Goal: Transaction & Acquisition: Purchase product/service

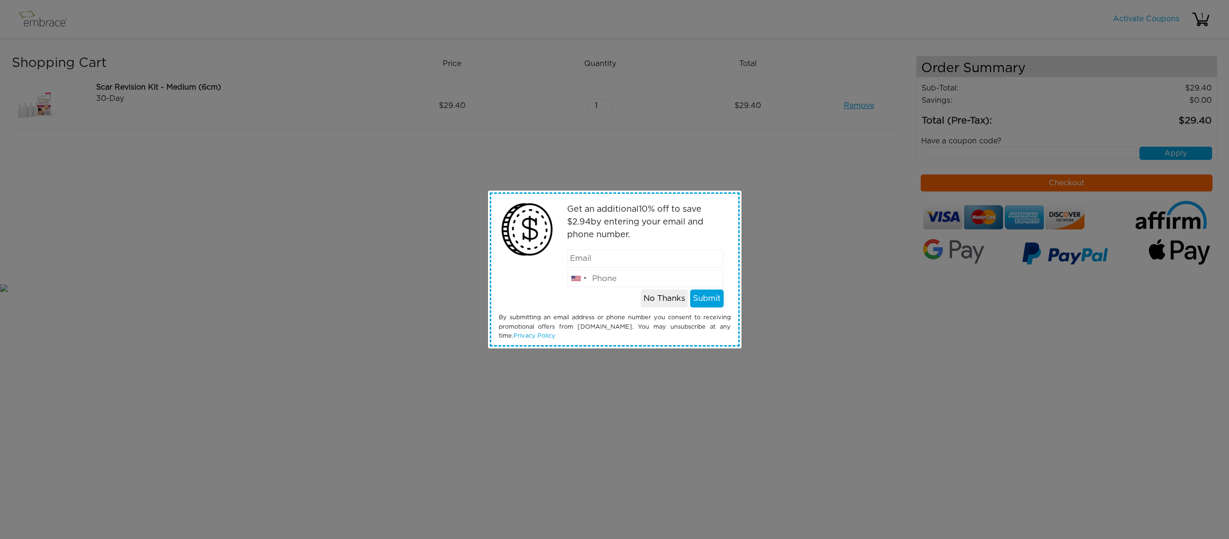
click at [670, 300] on button "No Thanks" at bounding box center [664, 299] width 47 height 18
click at [660, 300] on button "No Thanks" at bounding box center [664, 299] width 47 height 18
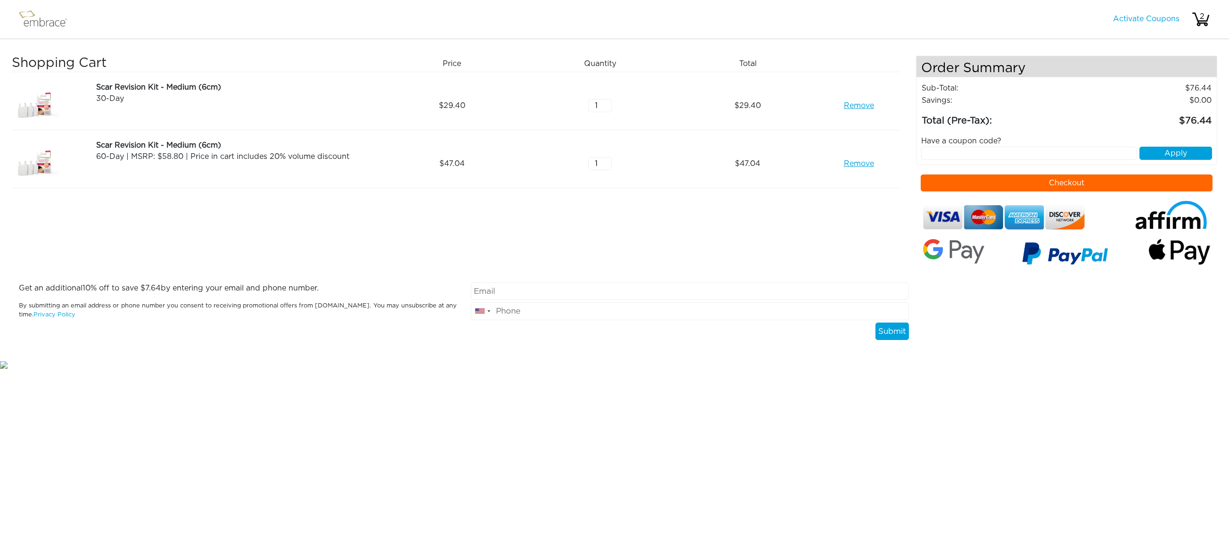
click at [852, 104] on link "Remove" at bounding box center [859, 105] width 30 height 11
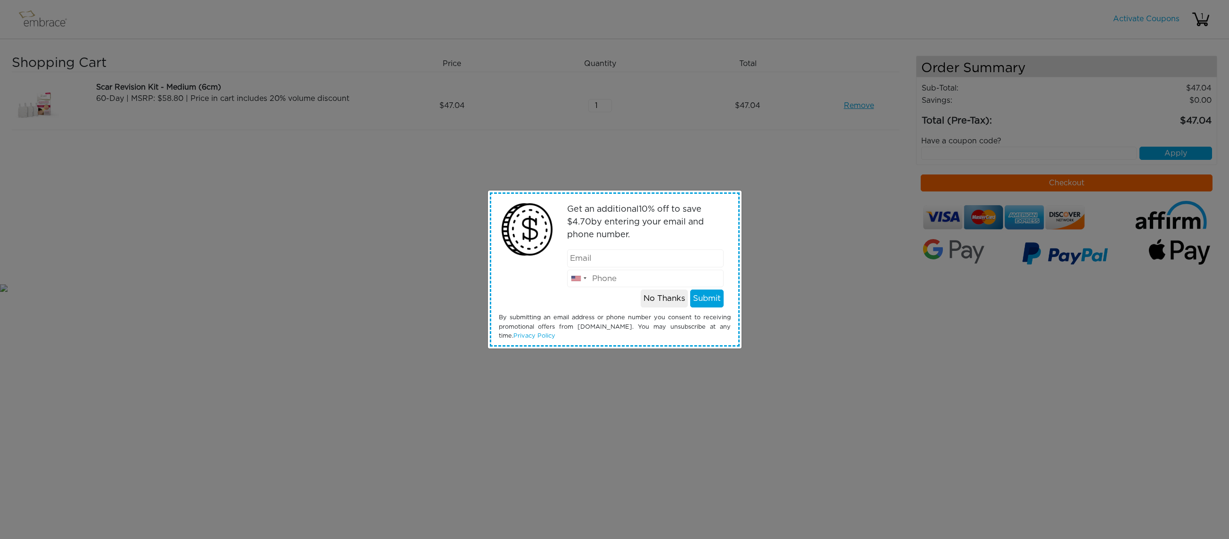
click at [663, 297] on button "No Thanks" at bounding box center [664, 299] width 47 height 18
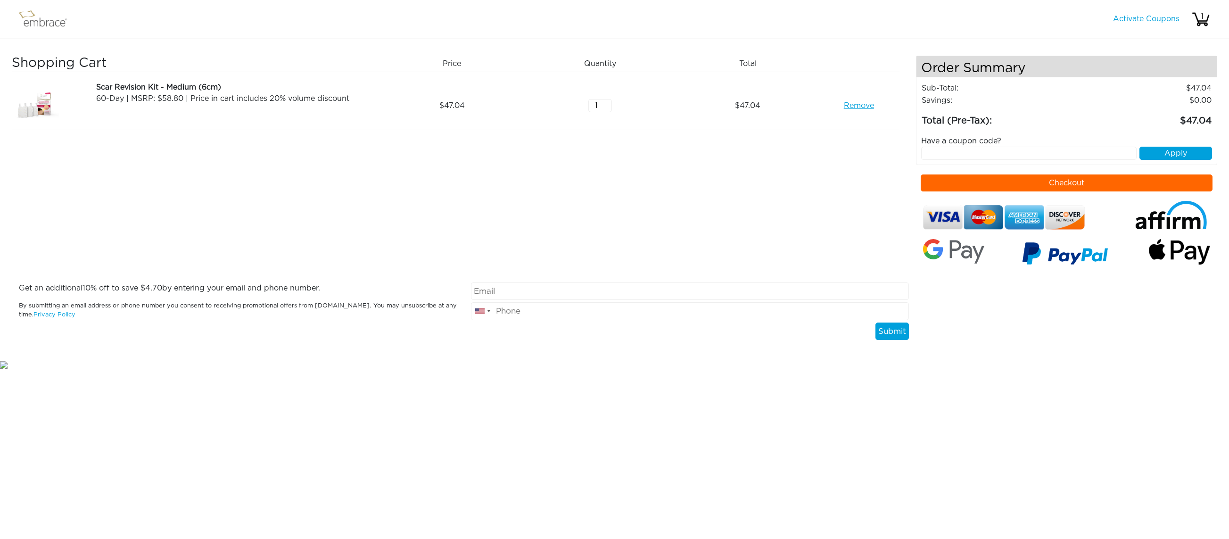
click at [1017, 158] on input "text" at bounding box center [1029, 153] width 216 height 13
paste input "WELCOME10"
type input "WELCOME10"
click at [1170, 152] on button "Apply" at bounding box center [1176, 153] width 73 height 13
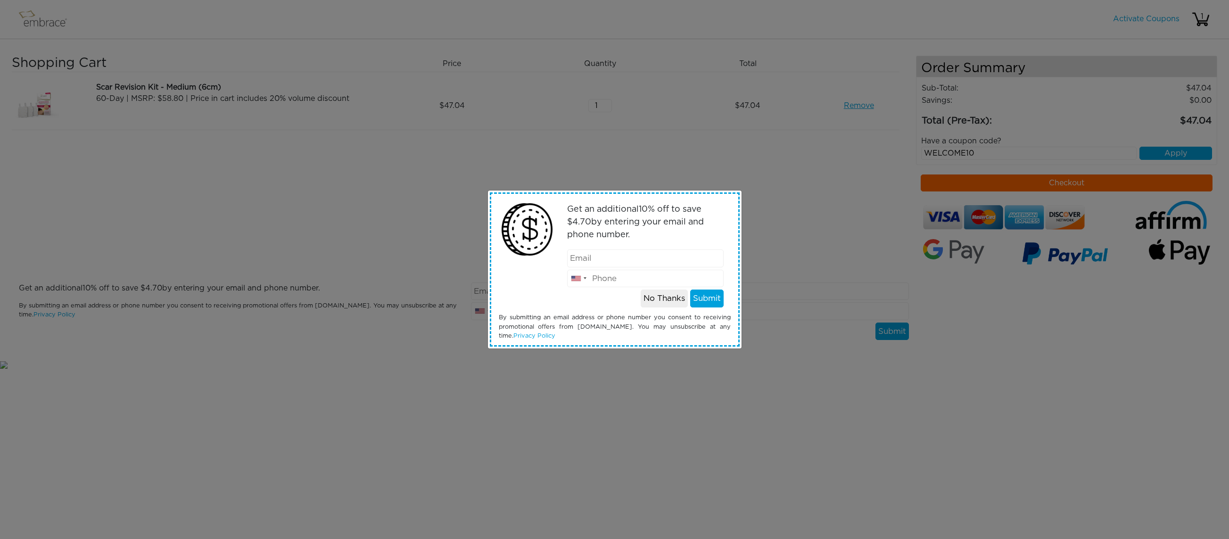
click at [655, 302] on button "No Thanks" at bounding box center [664, 299] width 47 height 18
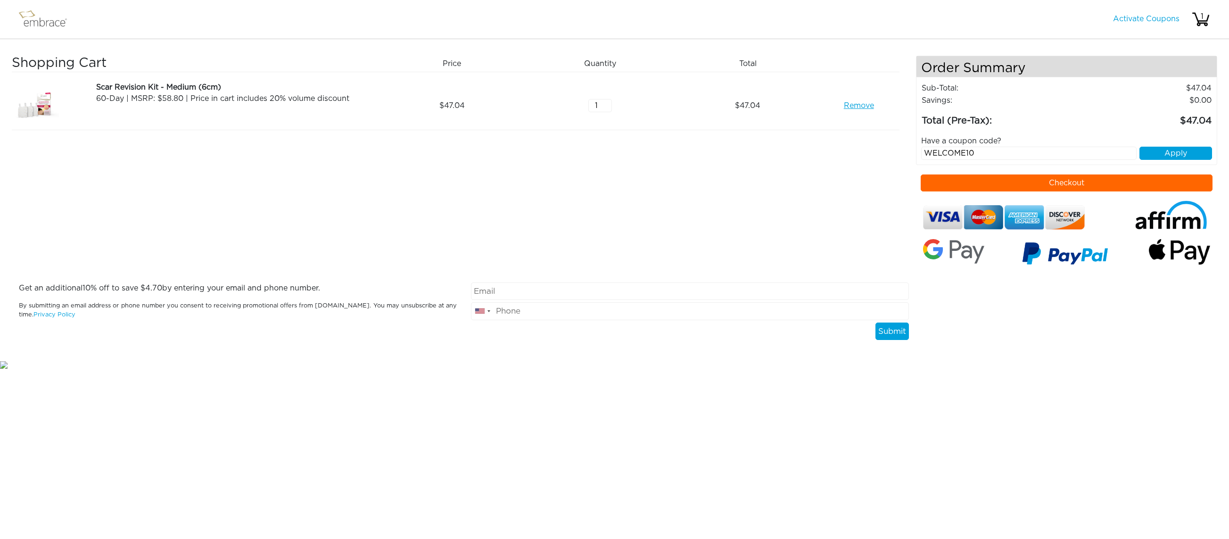
click at [1166, 154] on button "Apply" at bounding box center [1176, 153] width 73 height 13
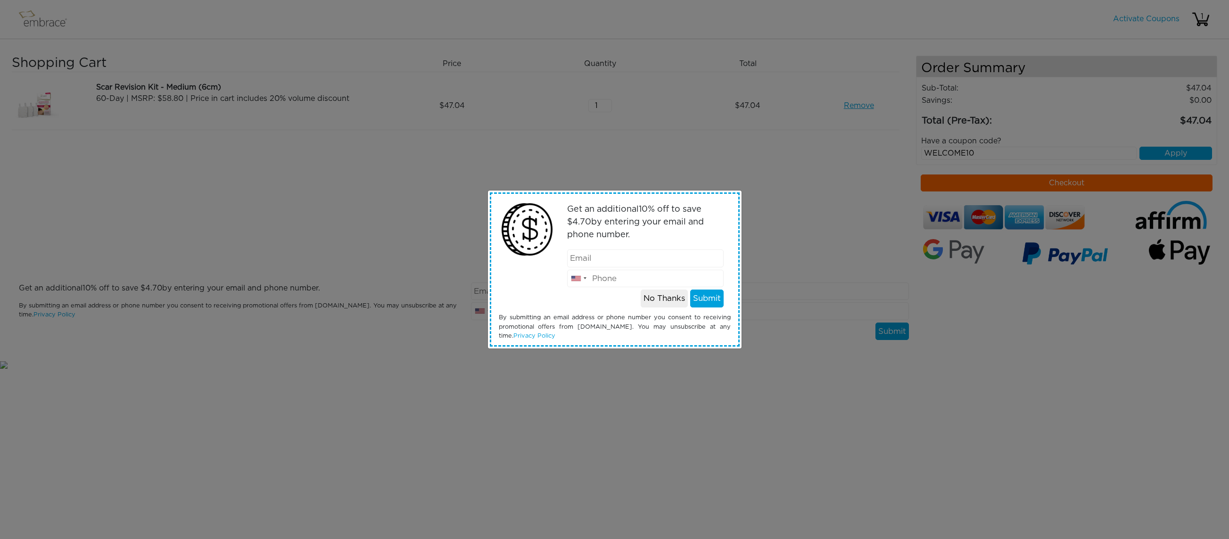
click at [667, 298] on button "No Thanks" at bounding box center [664, 299] width 47 height 18
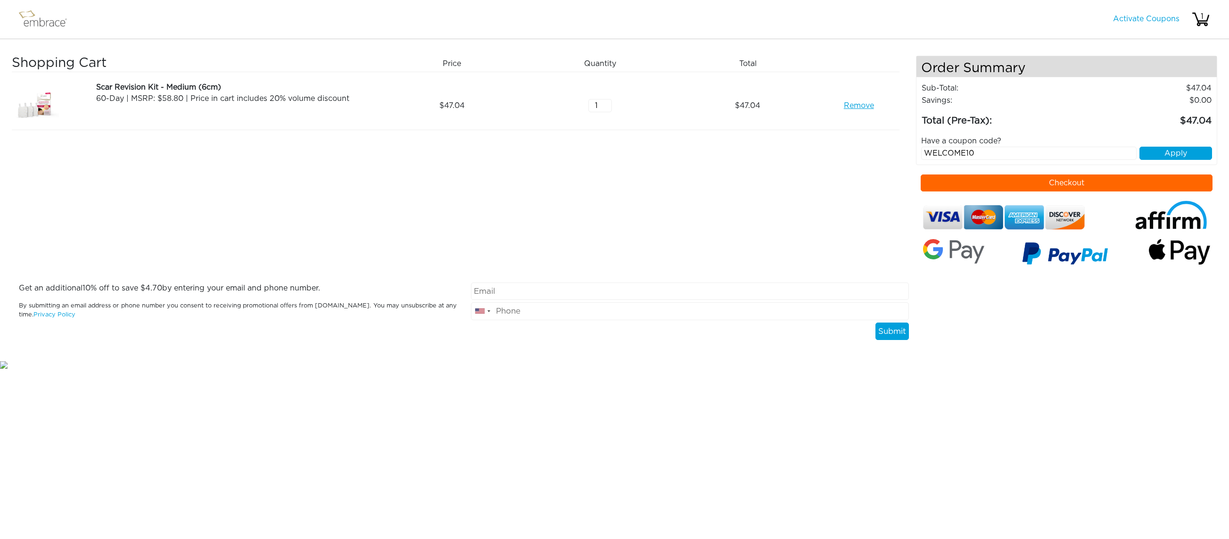
click at [1019, 17] on nav "Activate Coupons Hello, 1" at bounding box center [614, 19] width 1229 height 39
click at [1040, 183] on button "Checkout" at bounding box center [1067, 182] width 292 height 17
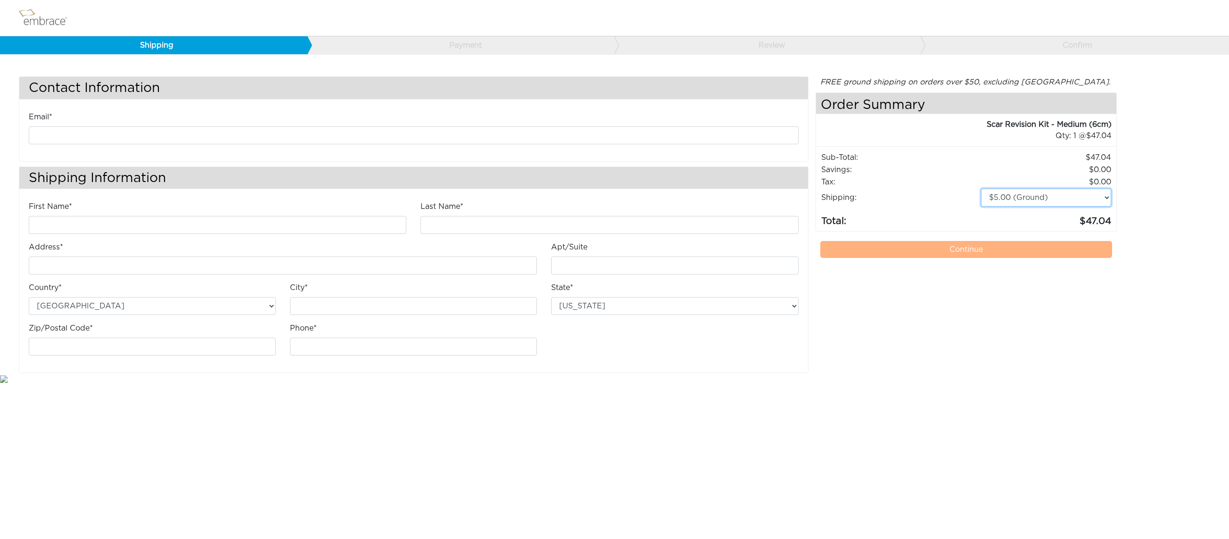
select select "3"
type input "d"
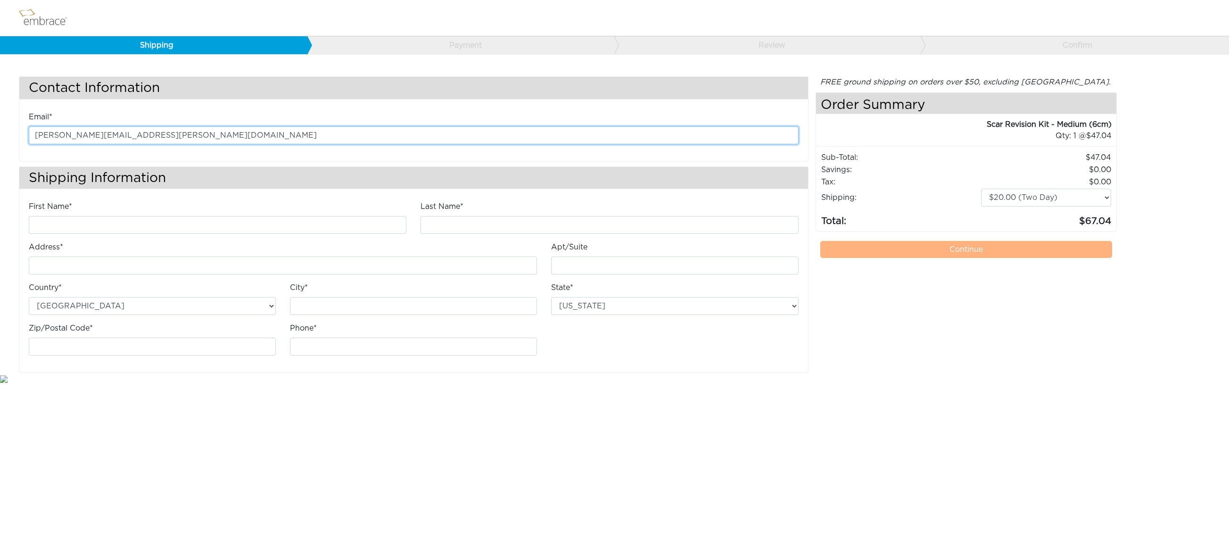
type input "derek.vanalthuis@gmail.com"
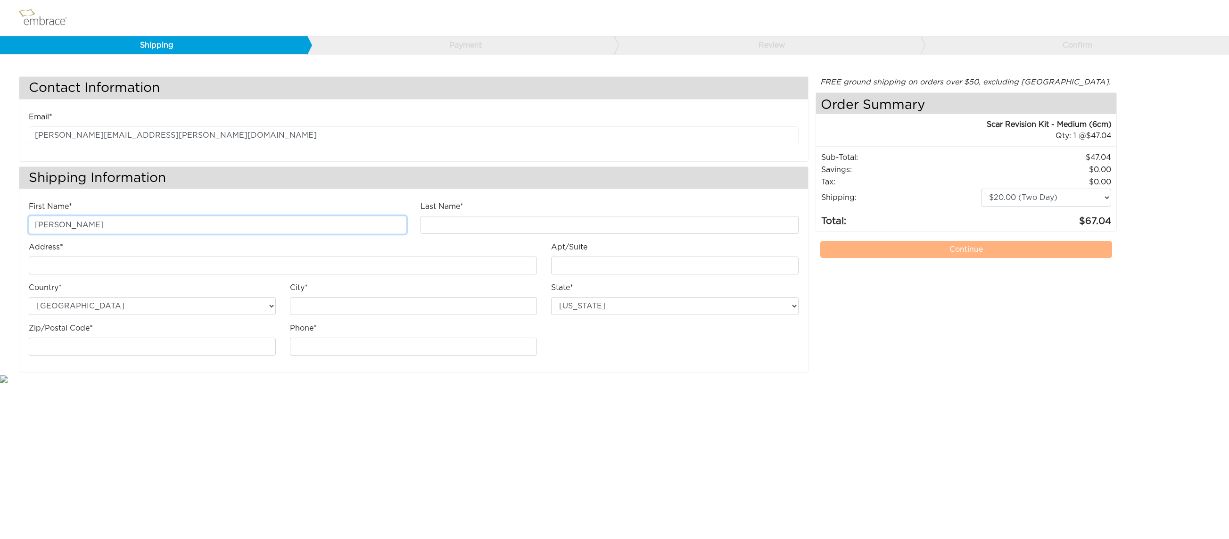
drag, startPoint x: 92, startPoint y: 224, endPoint x: 34, endPoint y: 224, distance: 58.0
click at [34, 224] on input "Derek" at bounding box center [218, 225] width 378 height 18
type input "Micah"
click at [470, 217] on input "Last Name*" at bounding box center [610, 225] width 378 height 18
type input "Shackel"
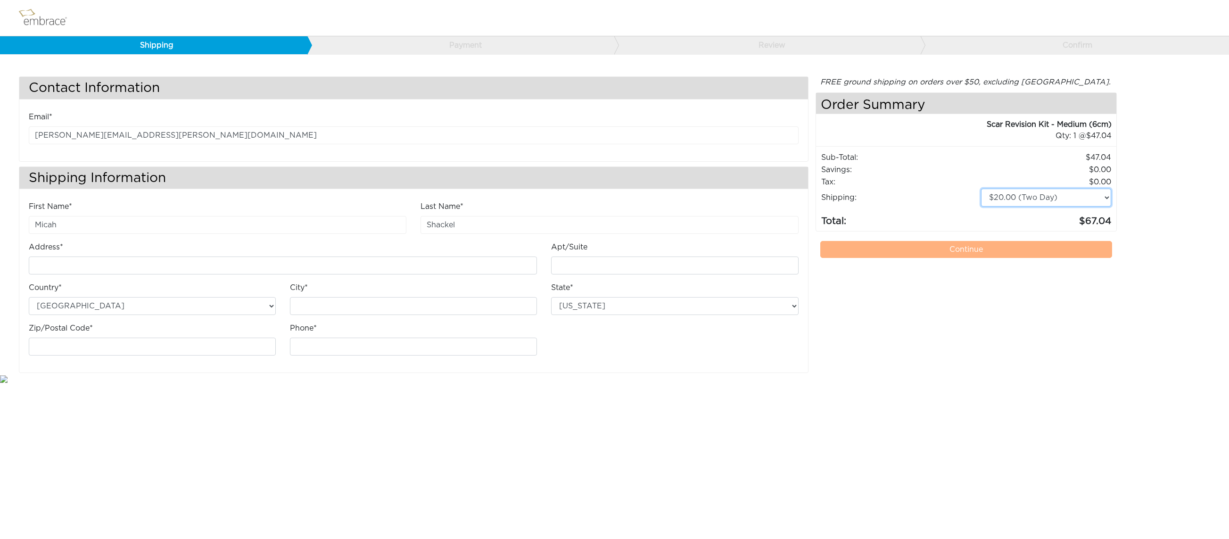
select select "4"
click at [103, 260] on input "Address*" at bounding box center [283, 266] width 508 height 18
type input "1100 Highpoint Way"
type input "Roanoke"
click at [509, 384] on html "Shipping Payment Review Confirm Contact Information Email* derek.vanalthuis@gma…" at bounding box center [614, 192] width 1229 height 384
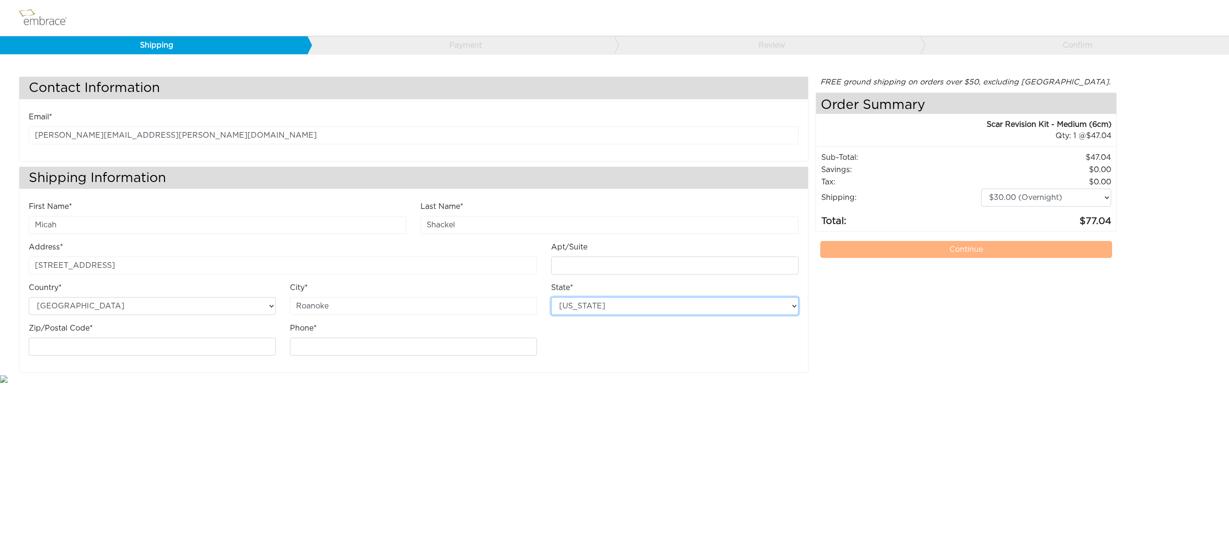
select select "TX"
drag, startPoint x: 90, startPoint y: 345, endPoint x: 58, endPoint y: 347, distance: 32.1
click at [58, 347] on input "762622028" at bounding box center [152, 347] width 247 height 18
type input "76262"
click at [135, 384] on html "Shipping Payment Review Confirm Contact Information Email* derek.vanalthuis@gma…" at bounding box center [614, 192] width 1229 height 384
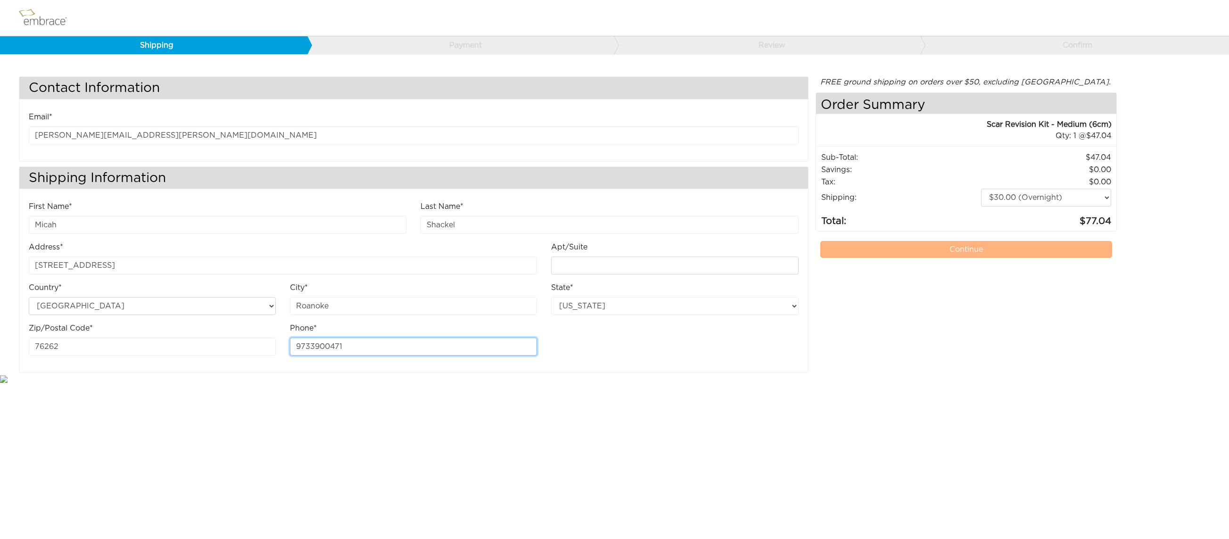
type input "9733900471"
click at [376, 384] on html "Shipping Payment Review Confirm Contact Information Email* derek.vanalthuis@gma…" at bounding box center [614, 192] width 1229 height 384
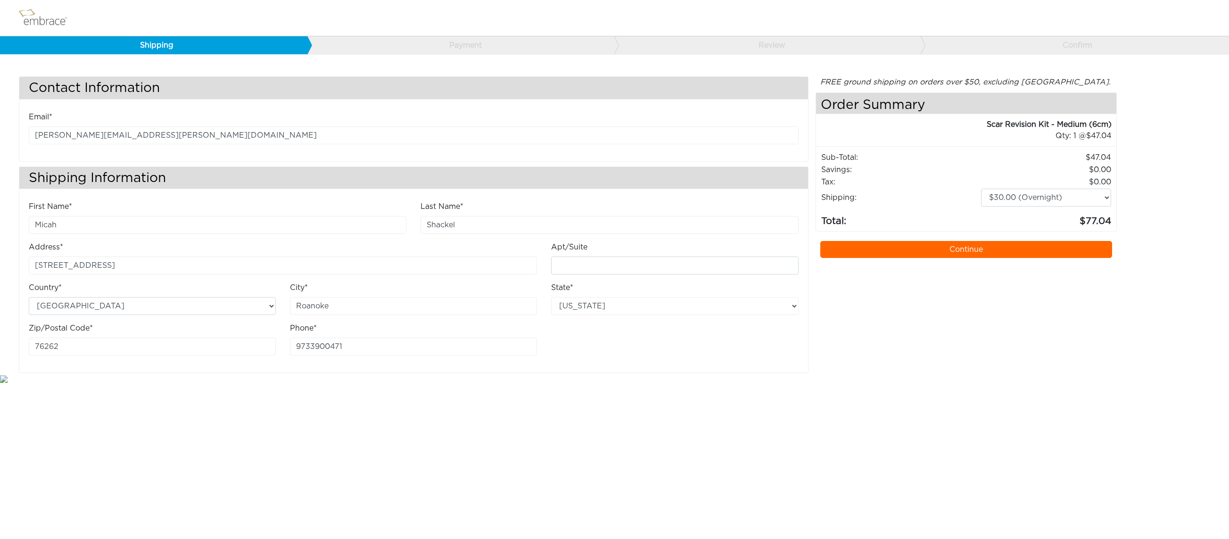
click at [1002, 317] on div "FREE ground shipping on orders over $50, excluding Australia. Any applicable im…" at bounding box center [966, 224] width 301 height 297
click at [960, 247] on link "Continue" at bounding box center [967, 249] width 292 height 17
click at [874, 249] on link "Continue" at bounding box center [967, 249] width 292 height 17
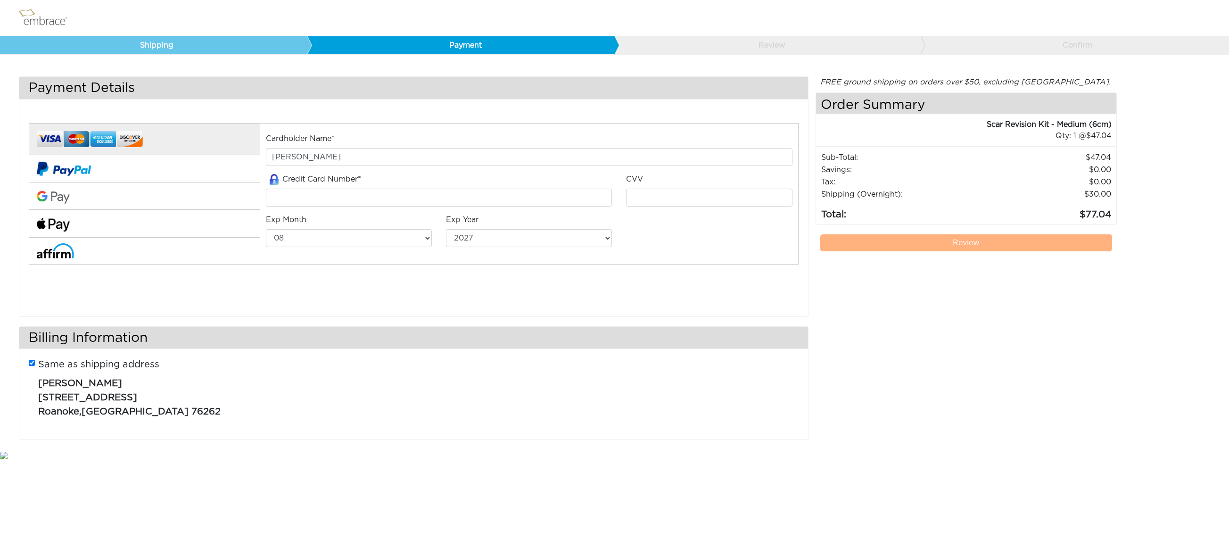
select select "8"
select select "2027"
drag, startPoint x: 338, startPoint y: 158, endPoint x: 226, endPoint y: 157, distance: 111.8
click at [226, 157] on div "Cardholder Name* [PERSON_NAME] Credit Card Number*" at bounding box center [414, 206] width 784 height 191
type input "[PERSON_NAME]"
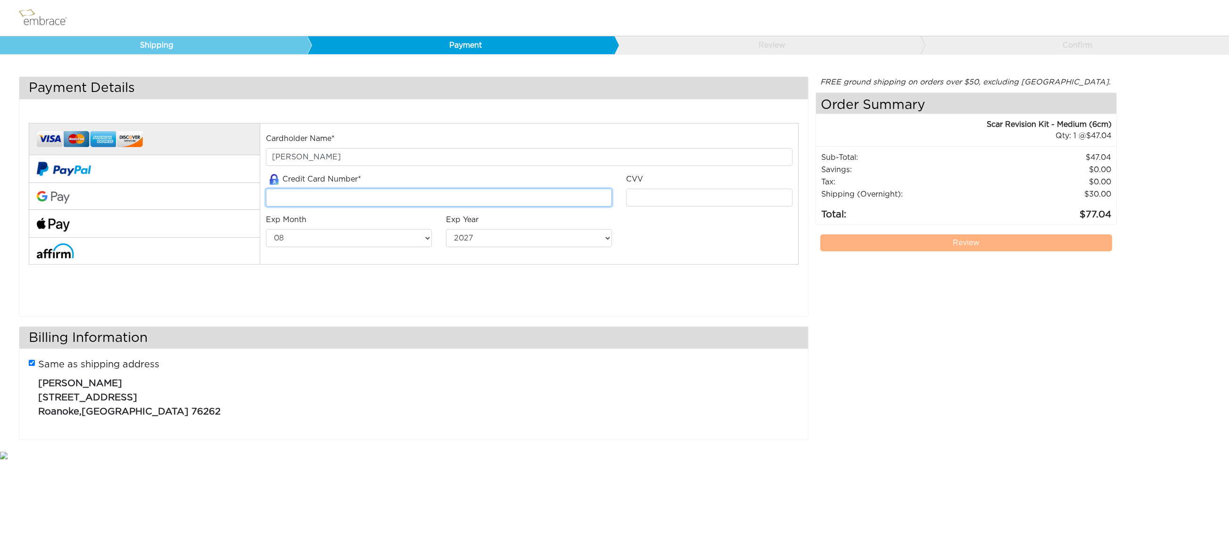
click at [323, 201] on input "tel" at bounding box center [439, 198] width 347 height 18
click at [30, 363] on input "Same as shipping address" at bounding box center [32, 363] width 6 height 6
checkbox input "false"
select select "AL"
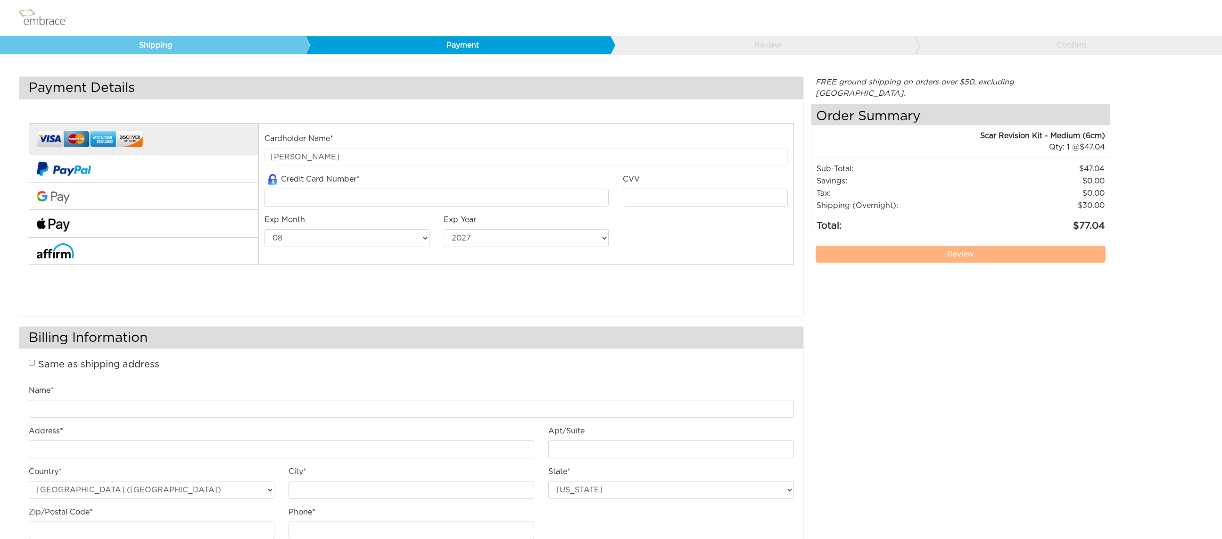
scroll to position [29, 0]
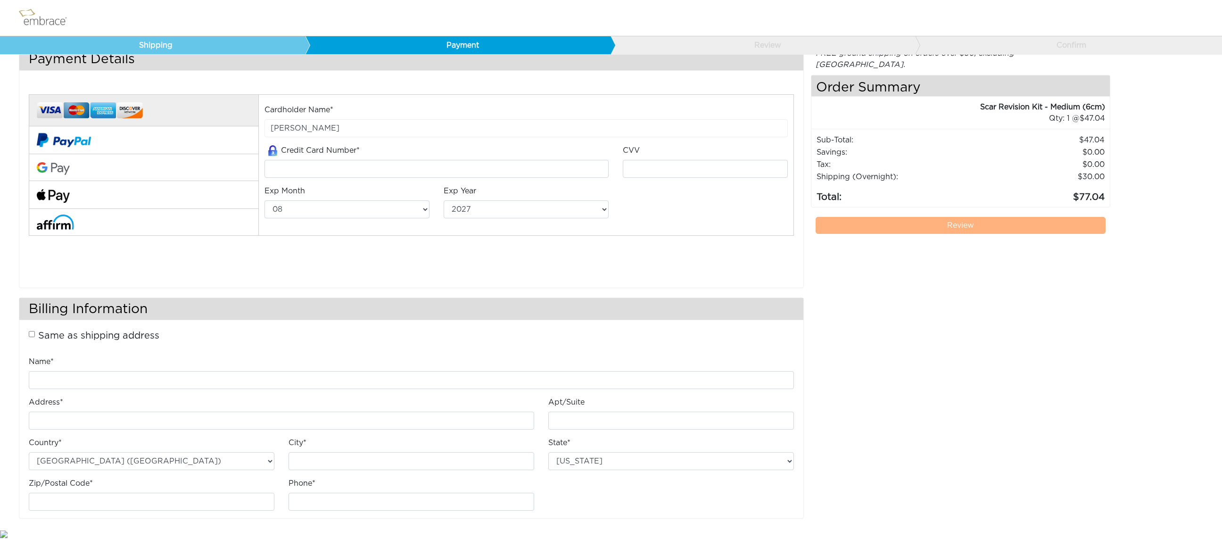
click at [33, 333] on input "Same as shipping address" at bounding box center [32, 334] width 6 height 6
checkbox input "true"
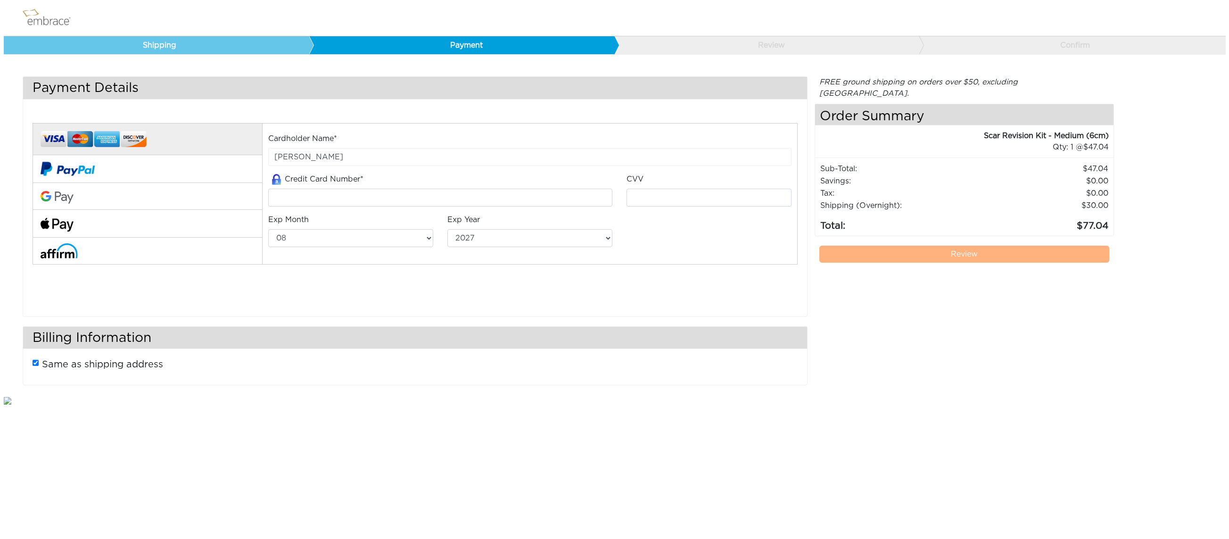
scroll to position [0, 0]
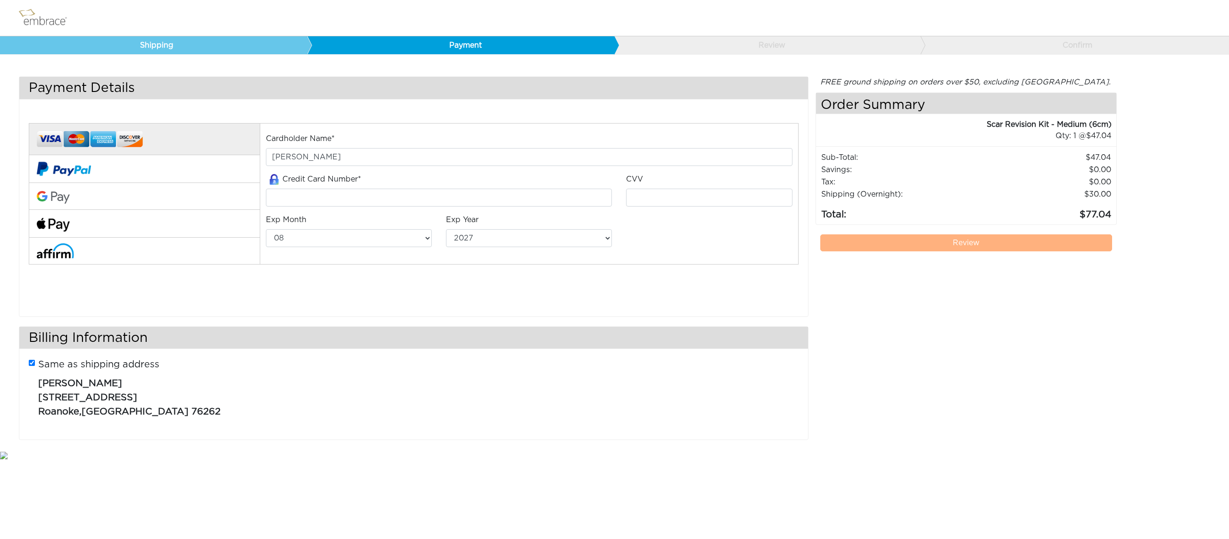
select select "8"
select select "2027"
drag, startPoint x: 342, startPoint y: 154, endPoint x: 253, endPoint y: 151, distance: 88.7
click at [255, 150] on div "Cardholder Name* [PERSON_NAME] Credit Card Number*" at bounding box center [414, 206] width 784 height 191
type input "[PERSON_NAME]"
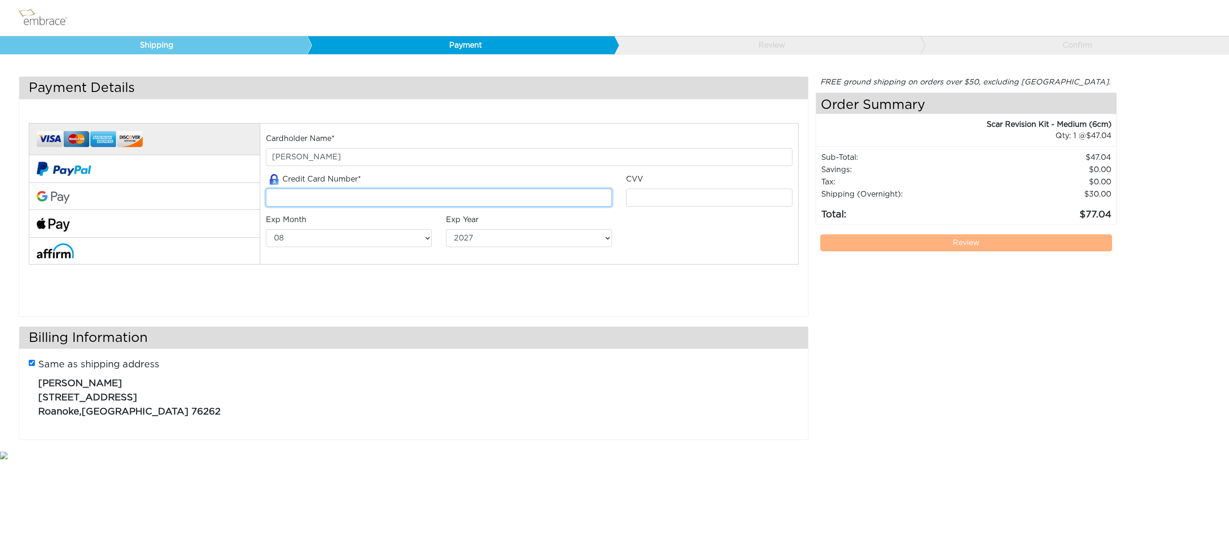
click at [336, 194] on input "tel" at bounding box center [439, 198] width 347 height 18
type input "[CREDIT_CARD_NUMBER]"
click at [663, 197] on input "tel" at bounding box center [709, 198] width 166 height 18
type input "739"
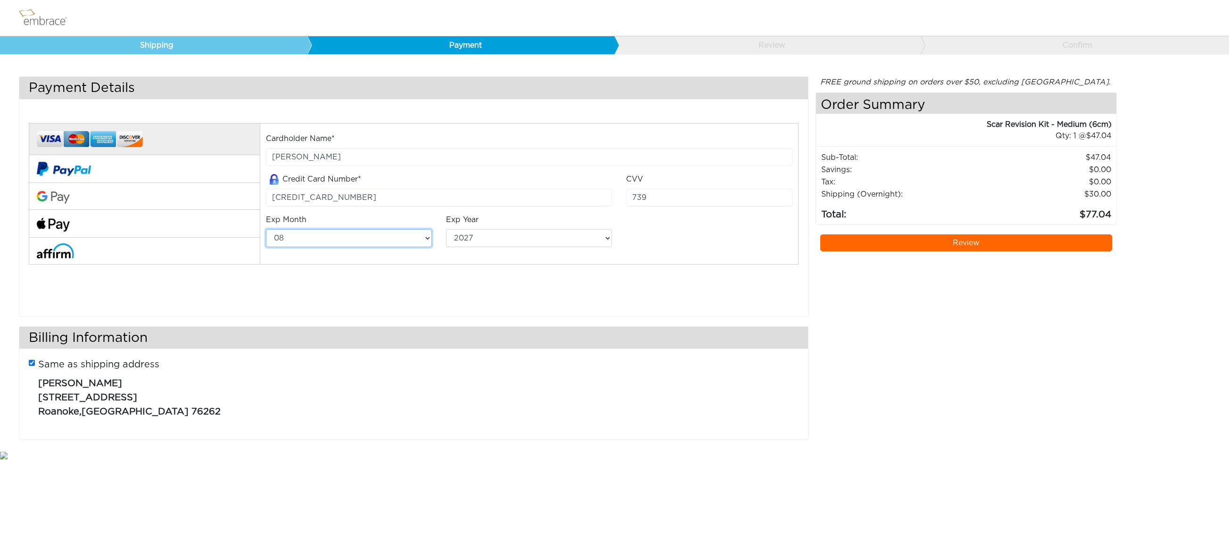
select select "4"
select select "2030"
click at [992, 338] on div "FREE ground shipping on orders over $50, excluding Australia. Any applicable im…" at bounding box center [966, 262] width 301 height 373
click at [899, 240] on link "Review" at bounding box center [967, 242] width 292 height 17
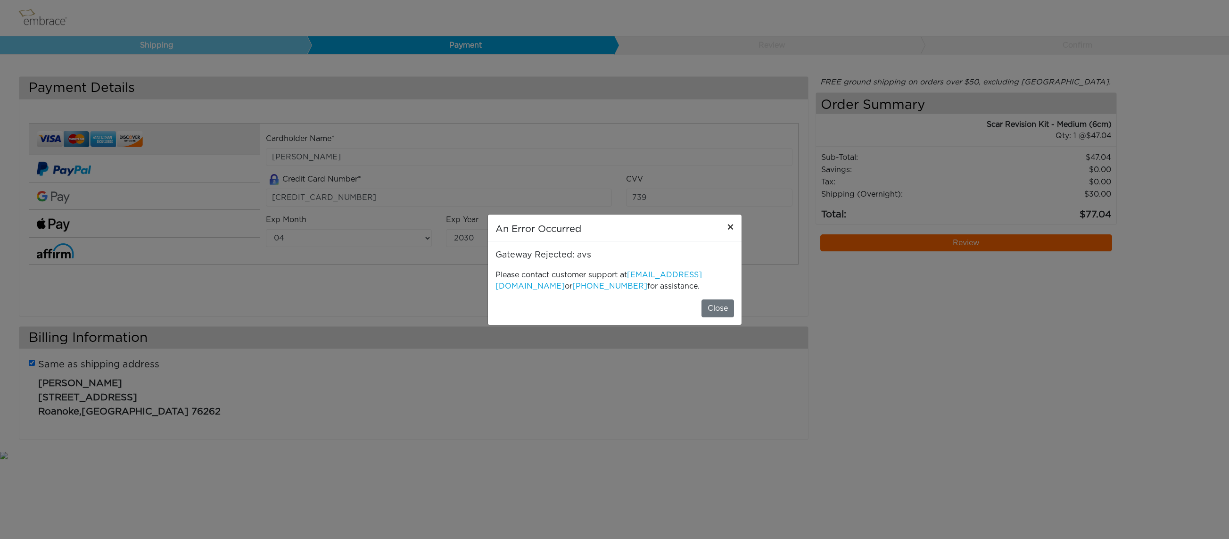
click at [729, 228] on span "×" at bounding box center [730, 227] width 7 height 11
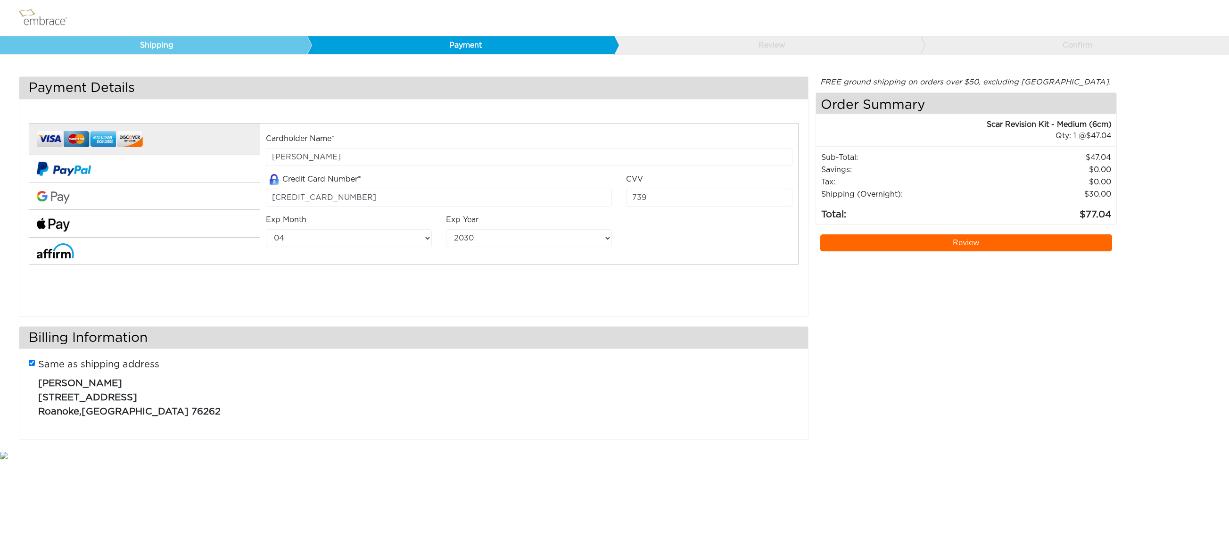
click at [32, 363] on input "Same as shipping address" at bounding box center [32, 363] width 6 height 6
checkbox input "false"
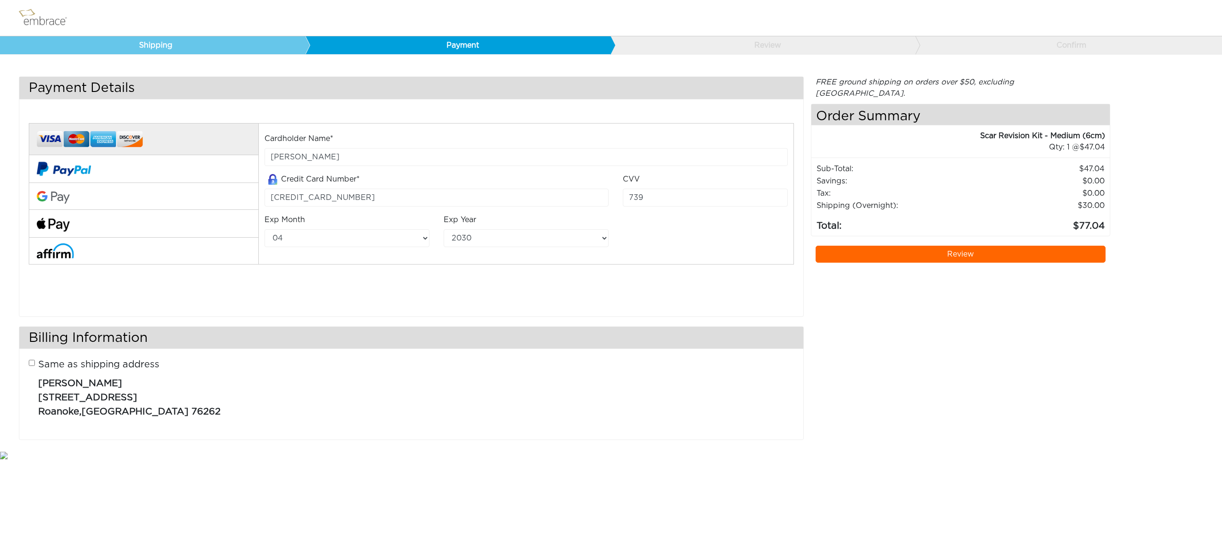
select select "AL"
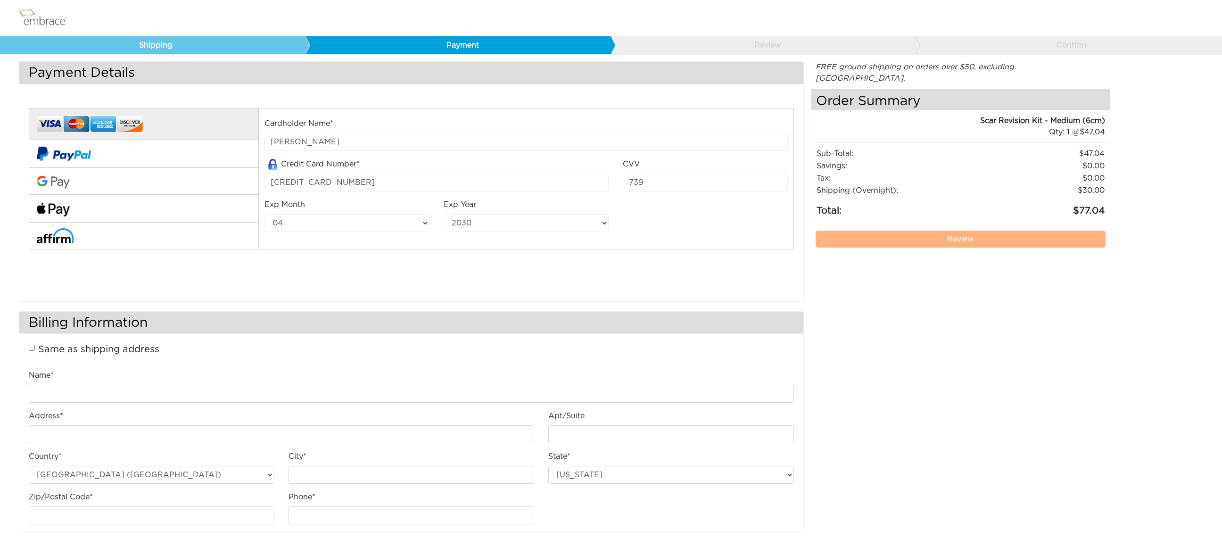
scroll to position [29, 0]
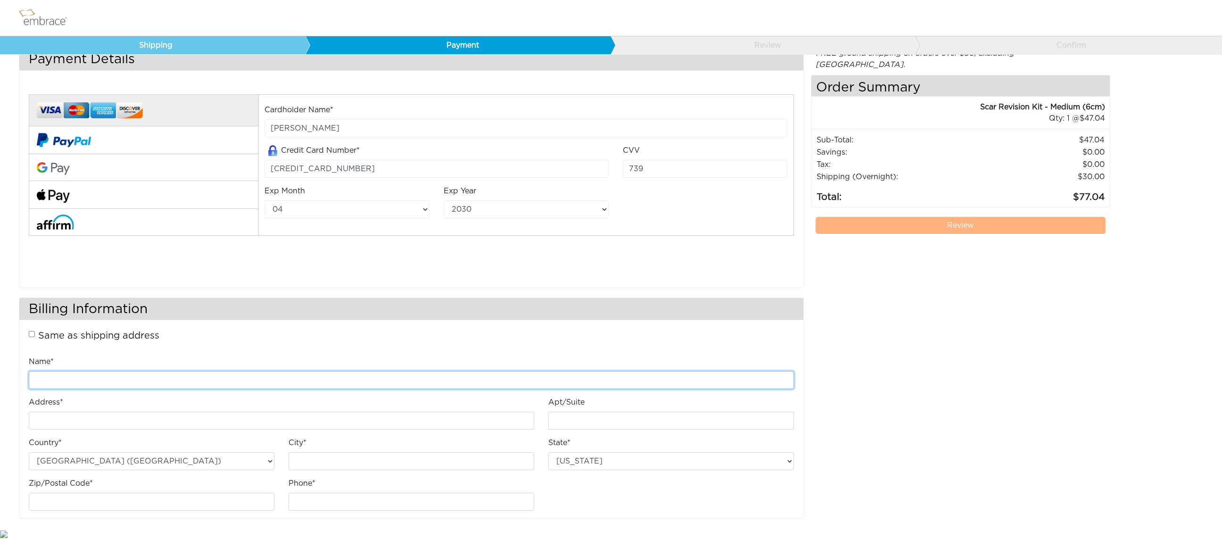
click at [115, 376] on input "Name*" at bounding box center [411, 380] width 765 height 18
type input "[PERSON_NAME]"
click at [88, 420] on input "Address*" at bounding box center [282, 421] width 506 height 18
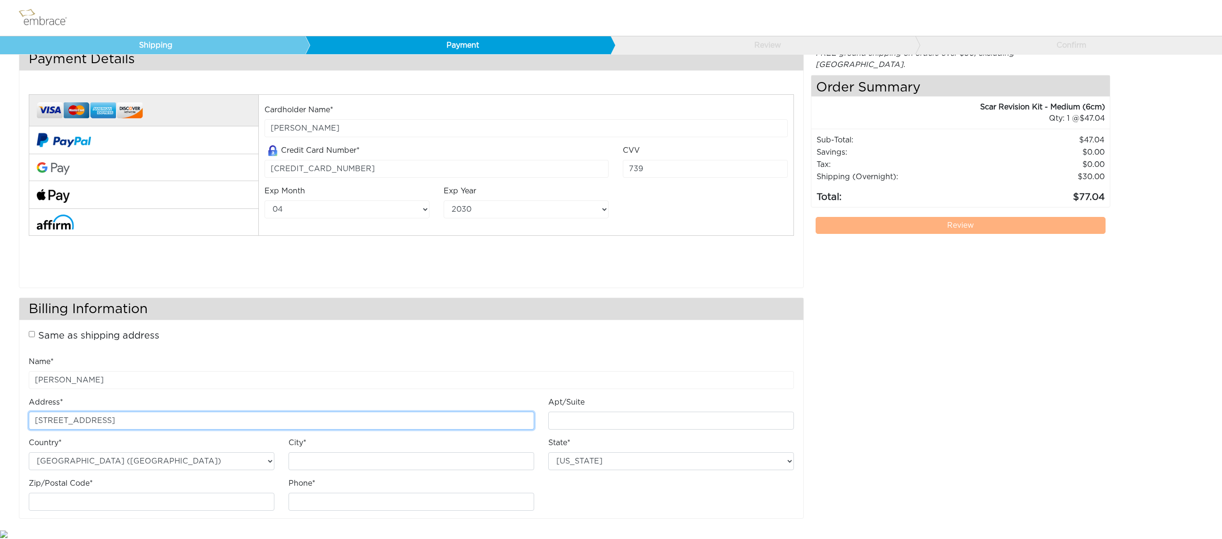
type input "6355 Enterprise Drive"
click at [591, 424] on input "Apt/Suite" at bounding box center [671, 421] width 246 height 18
type input "2-315"
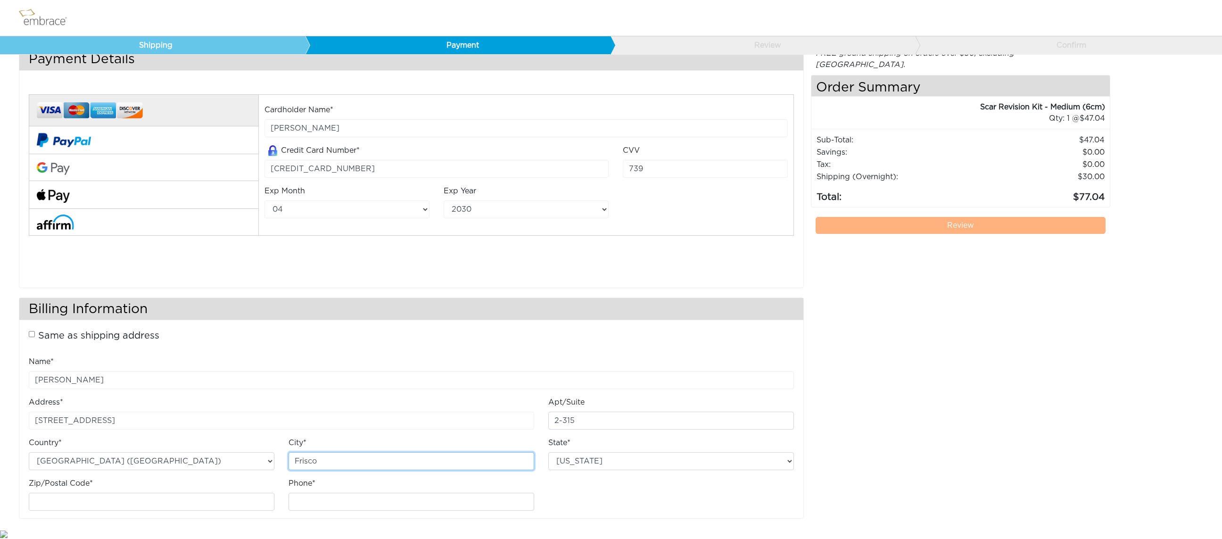
type input "Frisco"
select select "TX"
type input "75033"
type input "9733900471"
click at [986, 409] on div "FREE ground shipping on orders over $50, excluding Australia. Any applicable im…" at bounding box center [961, 288] width 300 height 481
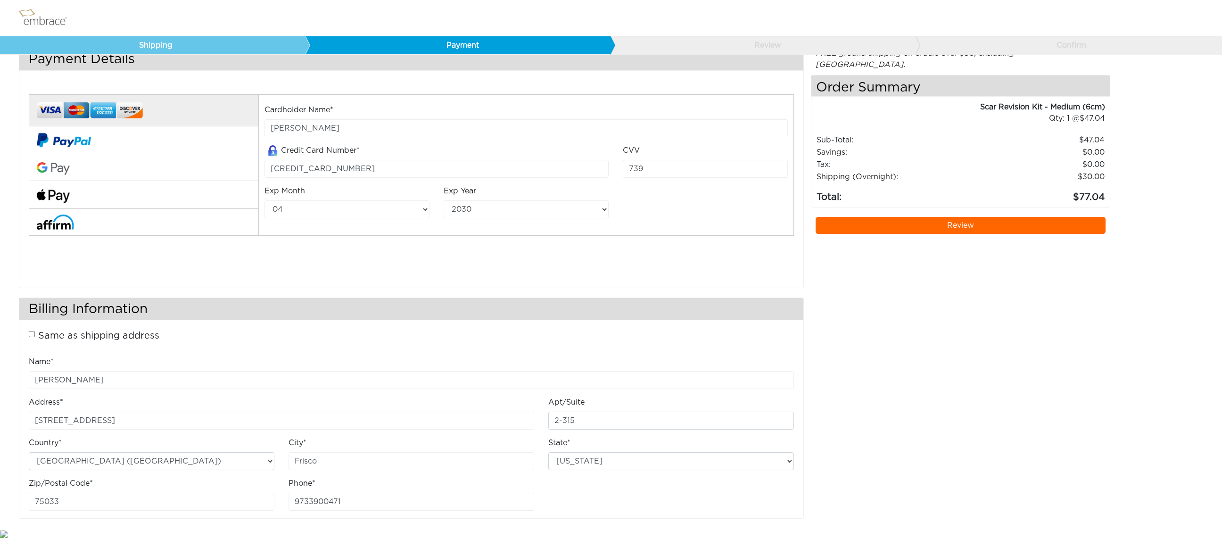
click at [910, 217] on link "Review" at bounding box center [961, 225] width 290 height 17
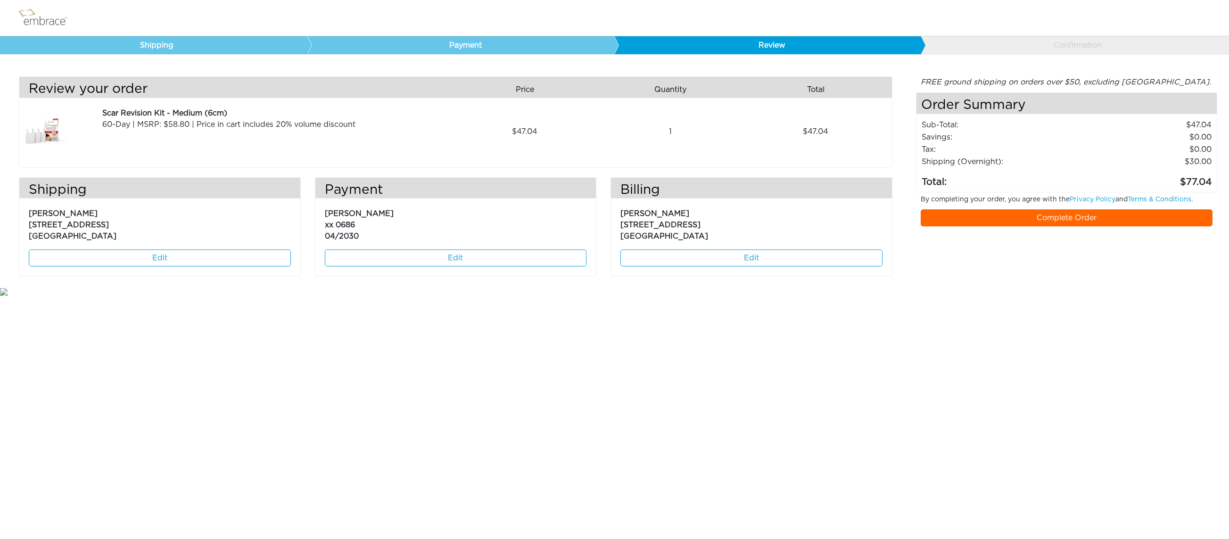
click at [1010, 216] on link "Complete Order" at bounding box center [1067, 217] width 292 height 17
